Goal: Find contact information: Find contact information

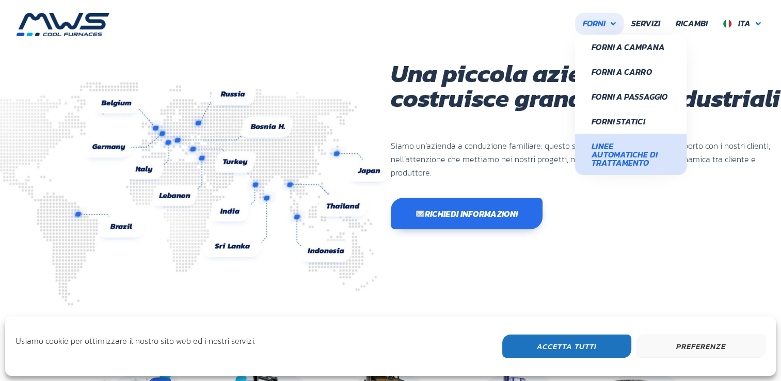
click at [646, 142] on span "Linee Automatiche di Trattamento" at bounding box center [630, 154] width 78 height 25
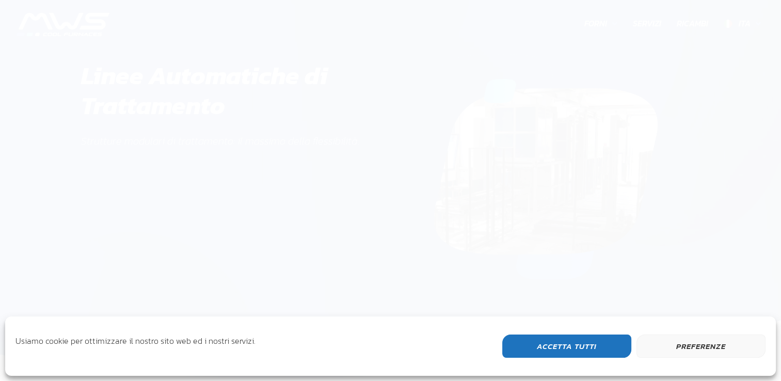
scroll to position [327, 125]
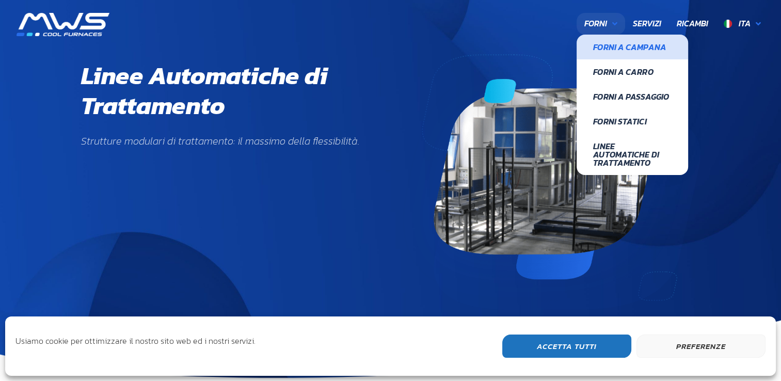
click at [617, 50] on span "Forni a Campana" at bounding box center [632, 47] width 78 height 8
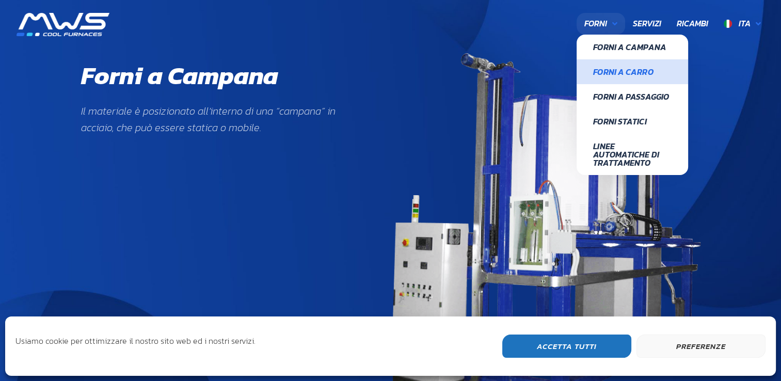
click at [615, 74] on span "Forni a Carro" at bounding box center [632, 72] width 78 height 8
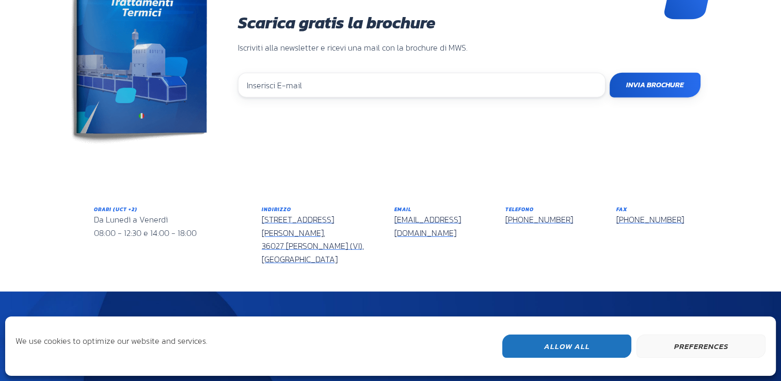
scroll to position [2363, 0]
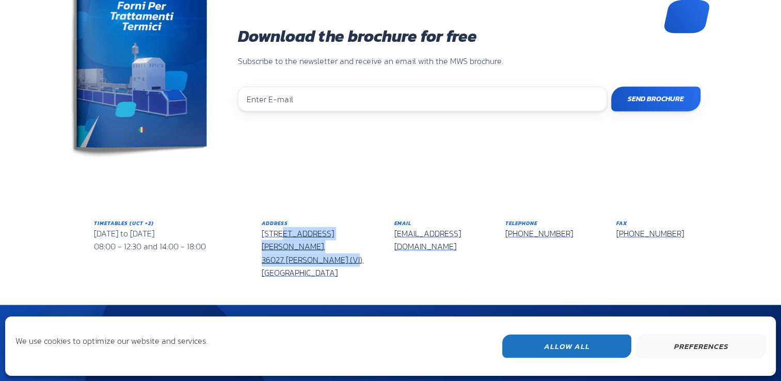
drag, startPoint x: 343, startPoint y: 237, endPoint x: 261, endPoint y: 217, distance: 84.4
click at [261, 217] on div "Address Via Don Peruzzi, 26/G, 36027 Rosà (VI), Italy" at bounding box center [320, 250] width 133 height 76
copy link "Via Don Peruzzi, 26/G, 36027 Rosà (VI), Italy"
click at [504, 162] on div "Download the brochure for free Subscribe to the newsletter and receive an email…" at bounding box center [390, 208] width 781 height 427
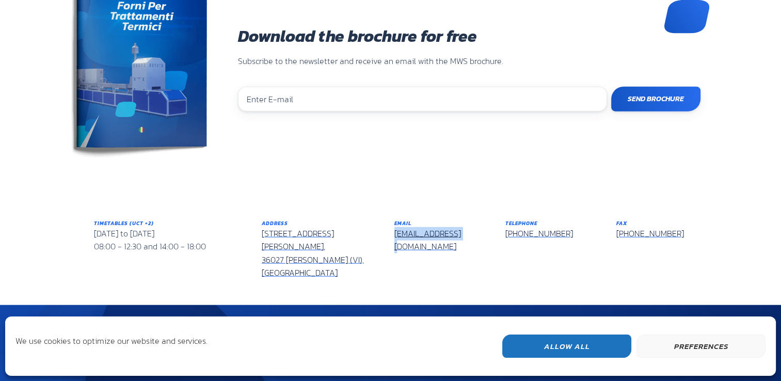
drag, startPoint x: 462, startPoint y: 221, endPoint x: 394, endPoint y: 221, distance: 67.6
click at [394, 221] on div "Email info@mwsforni.it" at bounding box center [441, 236] width 95 height 34
copy link "[EMAIL_ADDRESS][DOMAIN_NAME]"
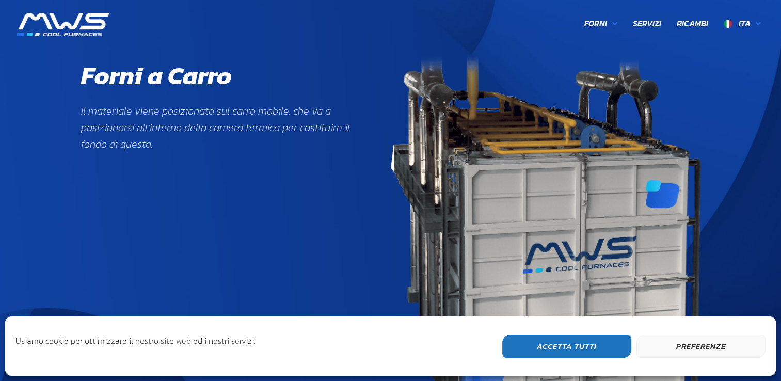
scroll to position [203, 122]
click at [738, 51] on span "Eng" at bounding box center [742, 47] width 31 height 9
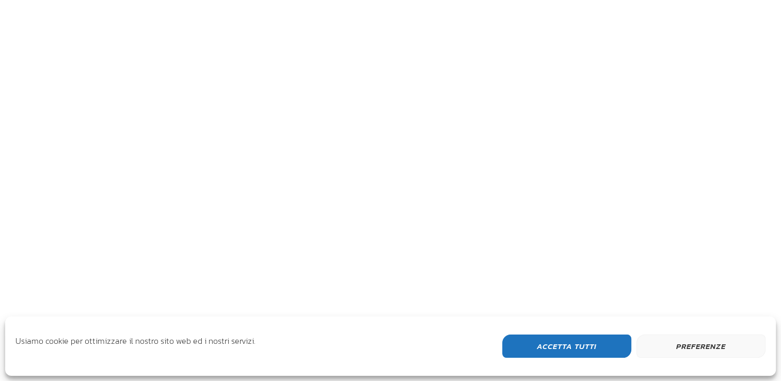
scroll to position [275, 619]
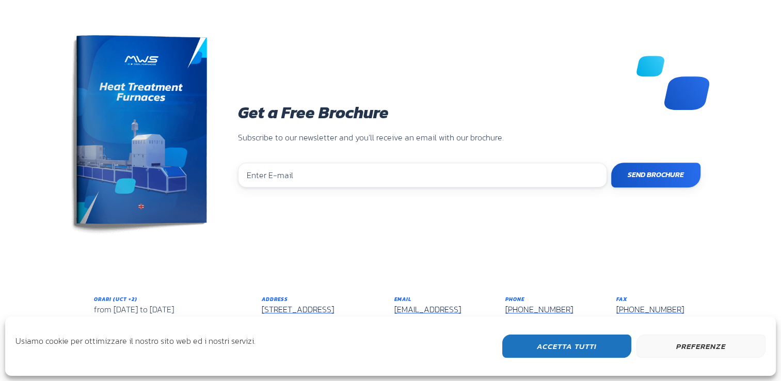
scroll to position [860, 0]
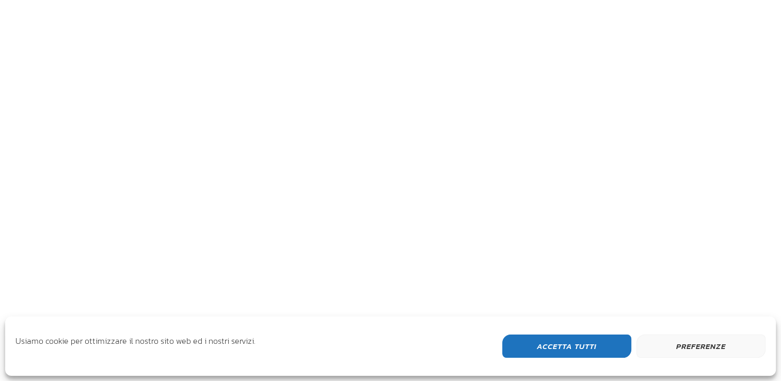
scroll to position [320, 619]
